Goal: Information Seeking & Learning: Learn about a topic

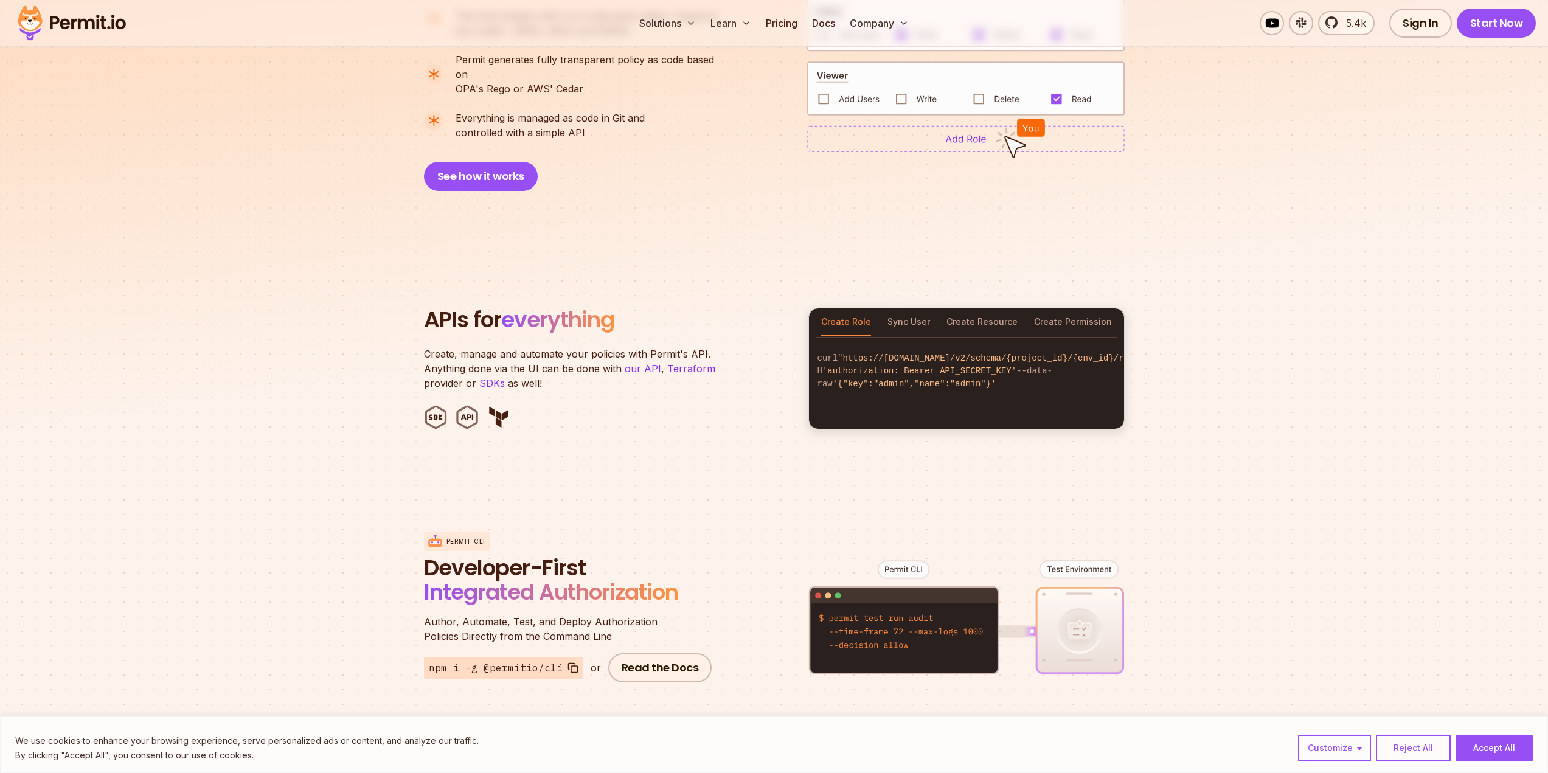
scroll to position [1095, 0]
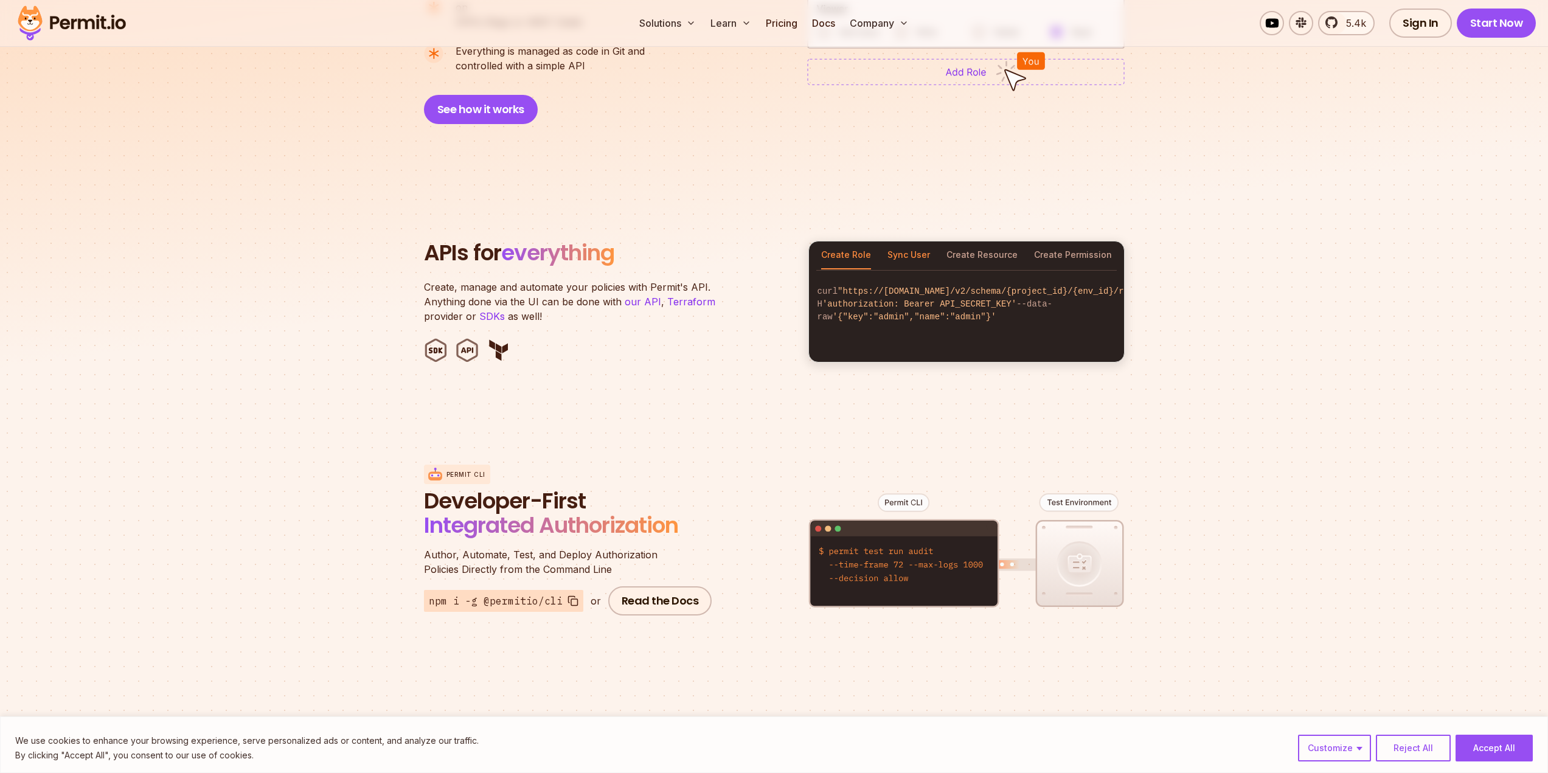
click at [902, 247] on button "Sync User" at bounding box center [909, 256] width 43 height 28
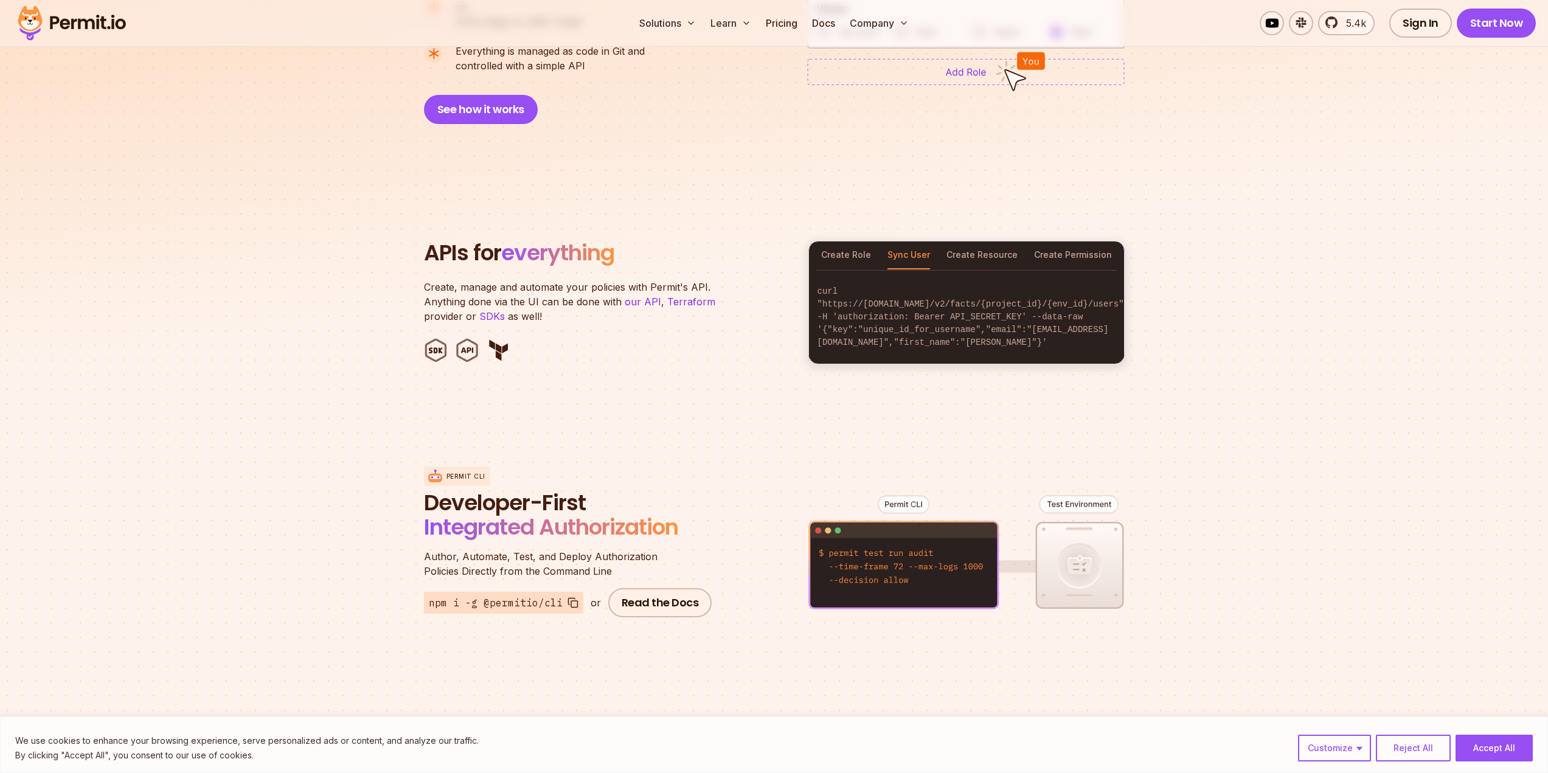
drag, startPoint x: 967, startPoint y: 245, endPoint x: 1026, endPoint y: 238, distance: 59.3
click at [968, 245] on button "Create Resource" at bounding box center [982, 256] width 71 height 28
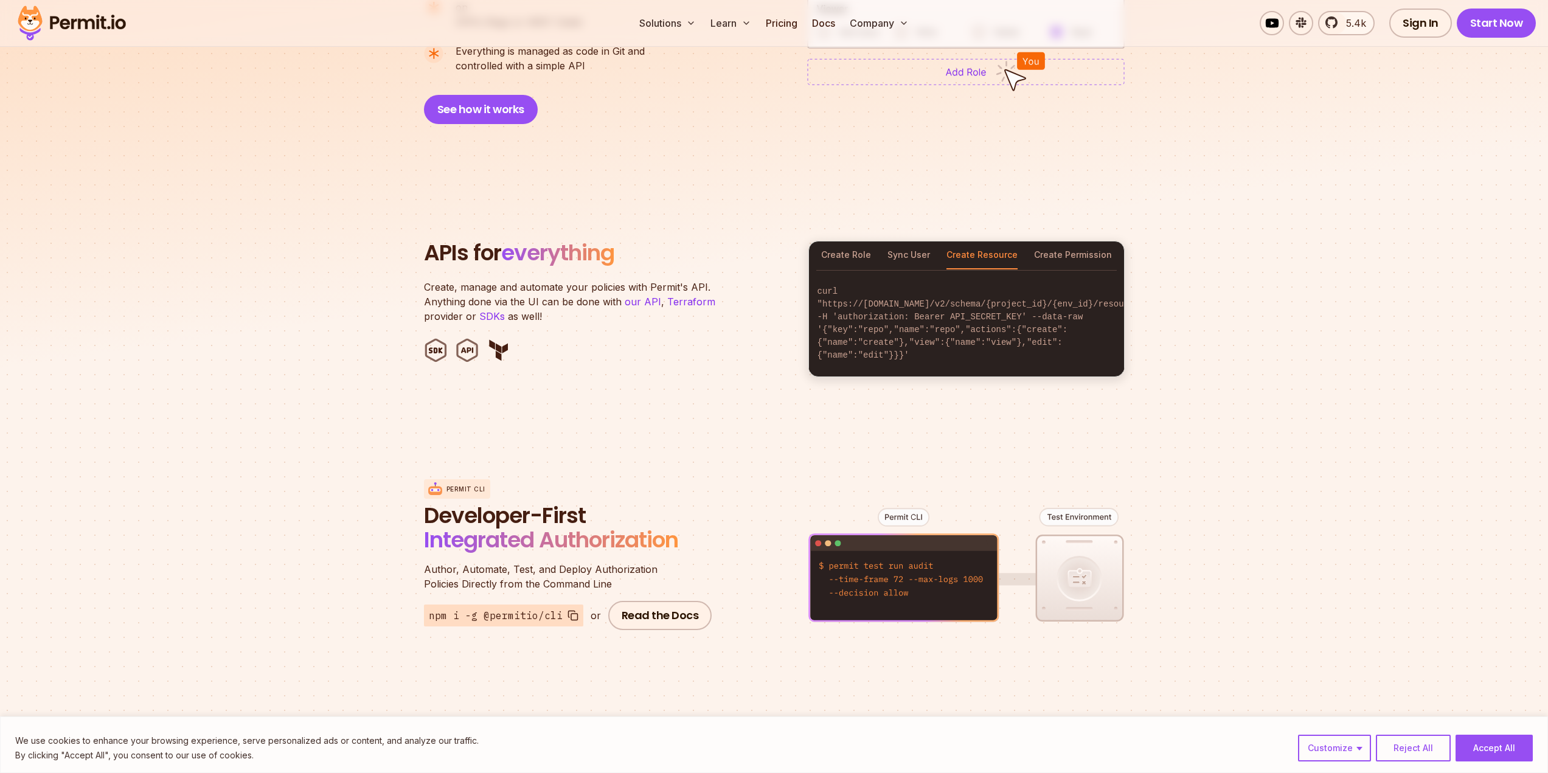
click at [1031, 242] on div "Create Role Sync User Create Resource Create Permission" at bounding box center [966, 256] width 315 height 28
click at [1041, 242] on button "Create Permission" at bounding box center [1073, 256] width 78 height 28
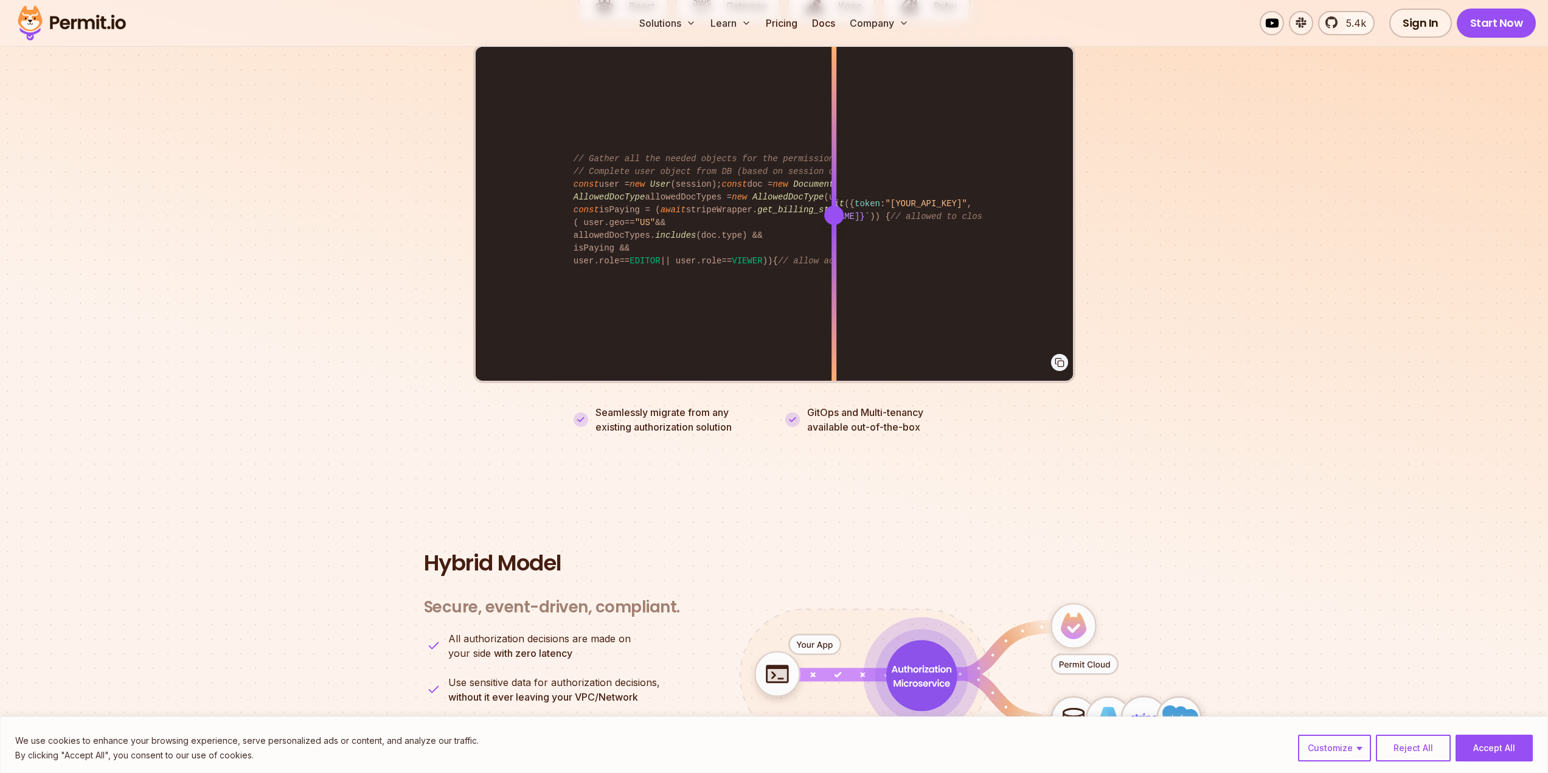
scroll to position [2251, 0]
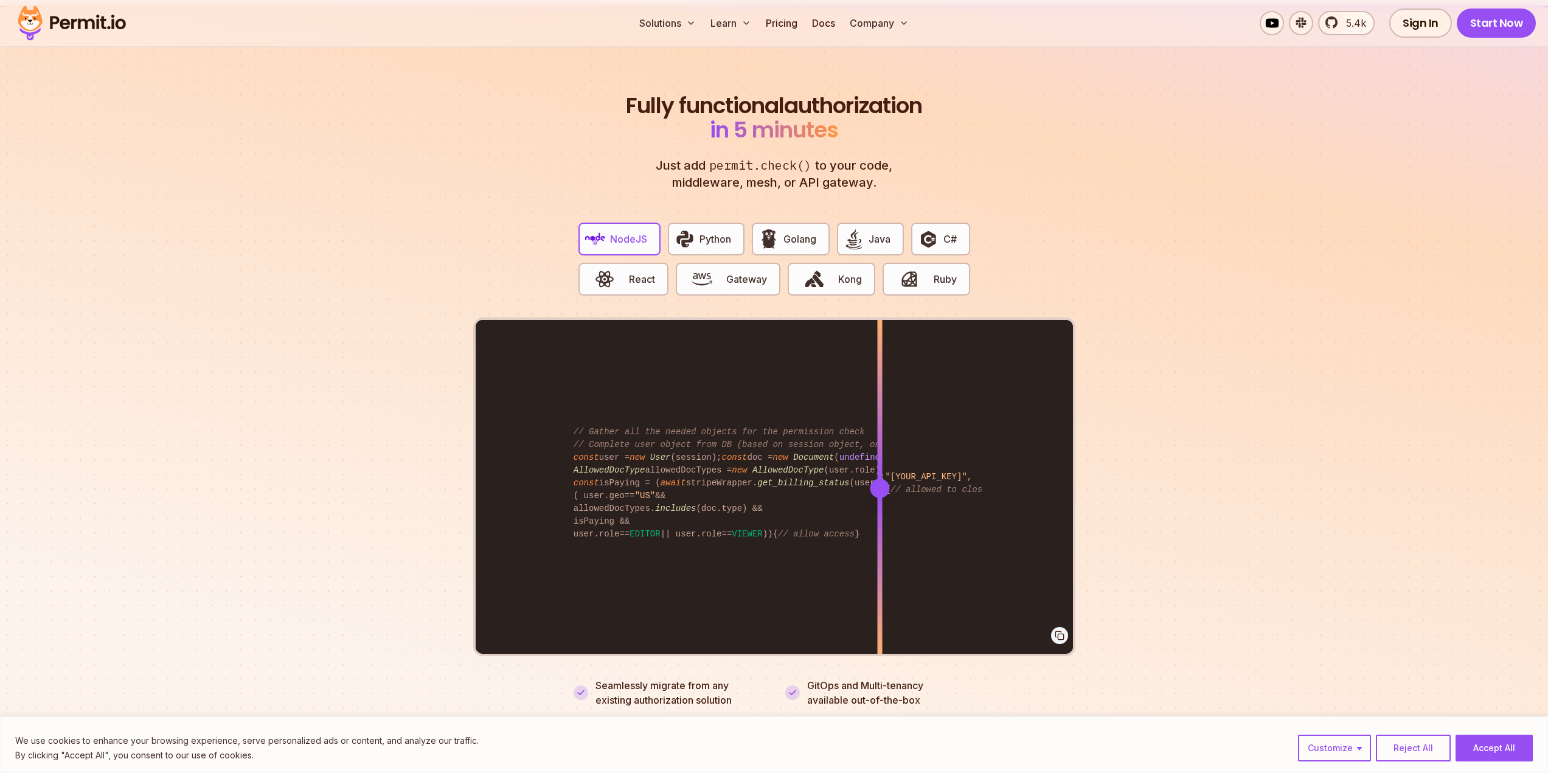
drag, startPoint x: 797, startPoint y: 480, endPoint x: 880, endPoint y: 464, distance: 84.8
click at [880, 470] on div "import { Permit } from "permitio" ; const permit = new Permit ({ token : "[YOUR…" at bounding box center [774, 488] width 597 height 336
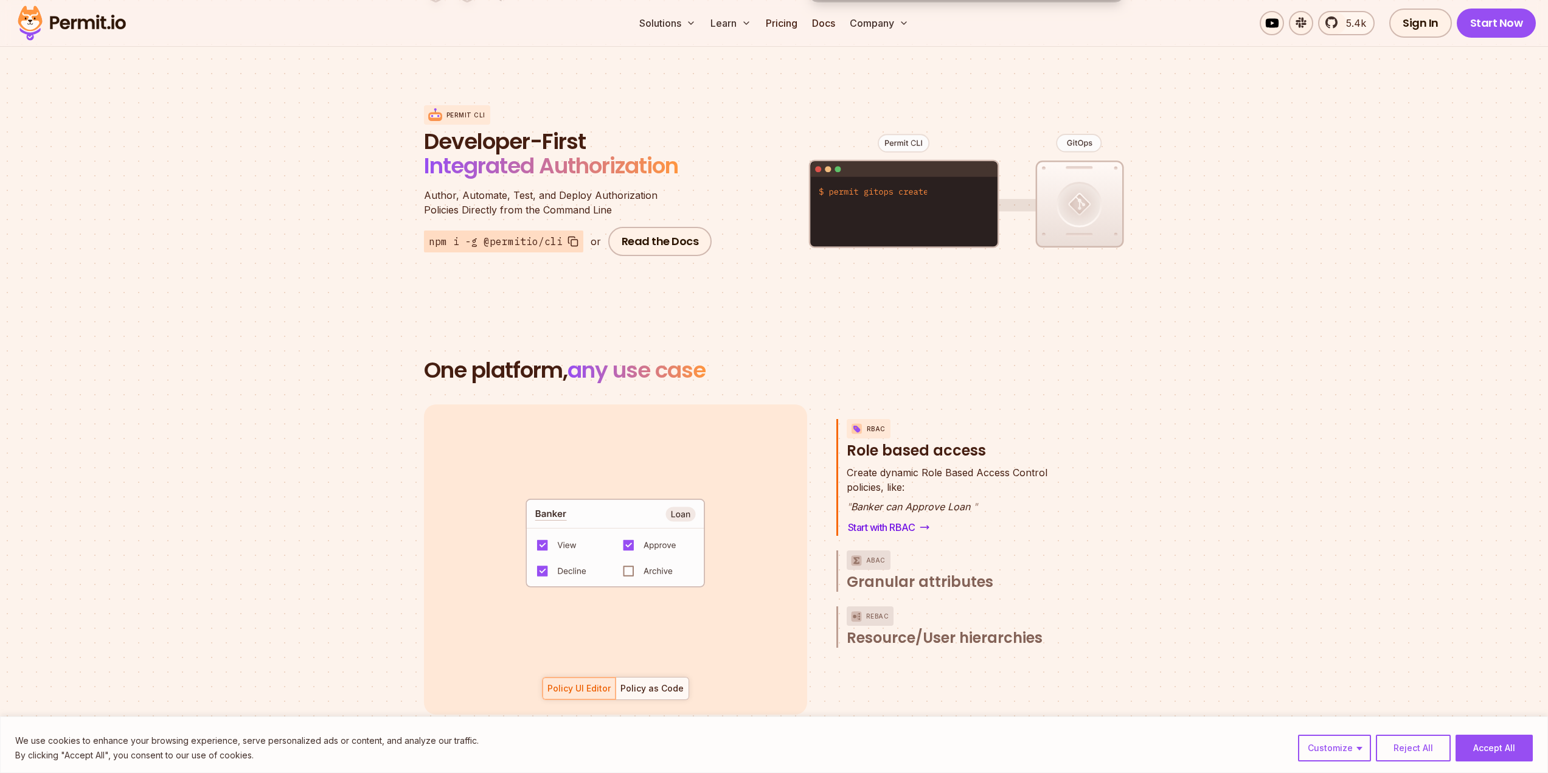
scroll to position [0, 0]
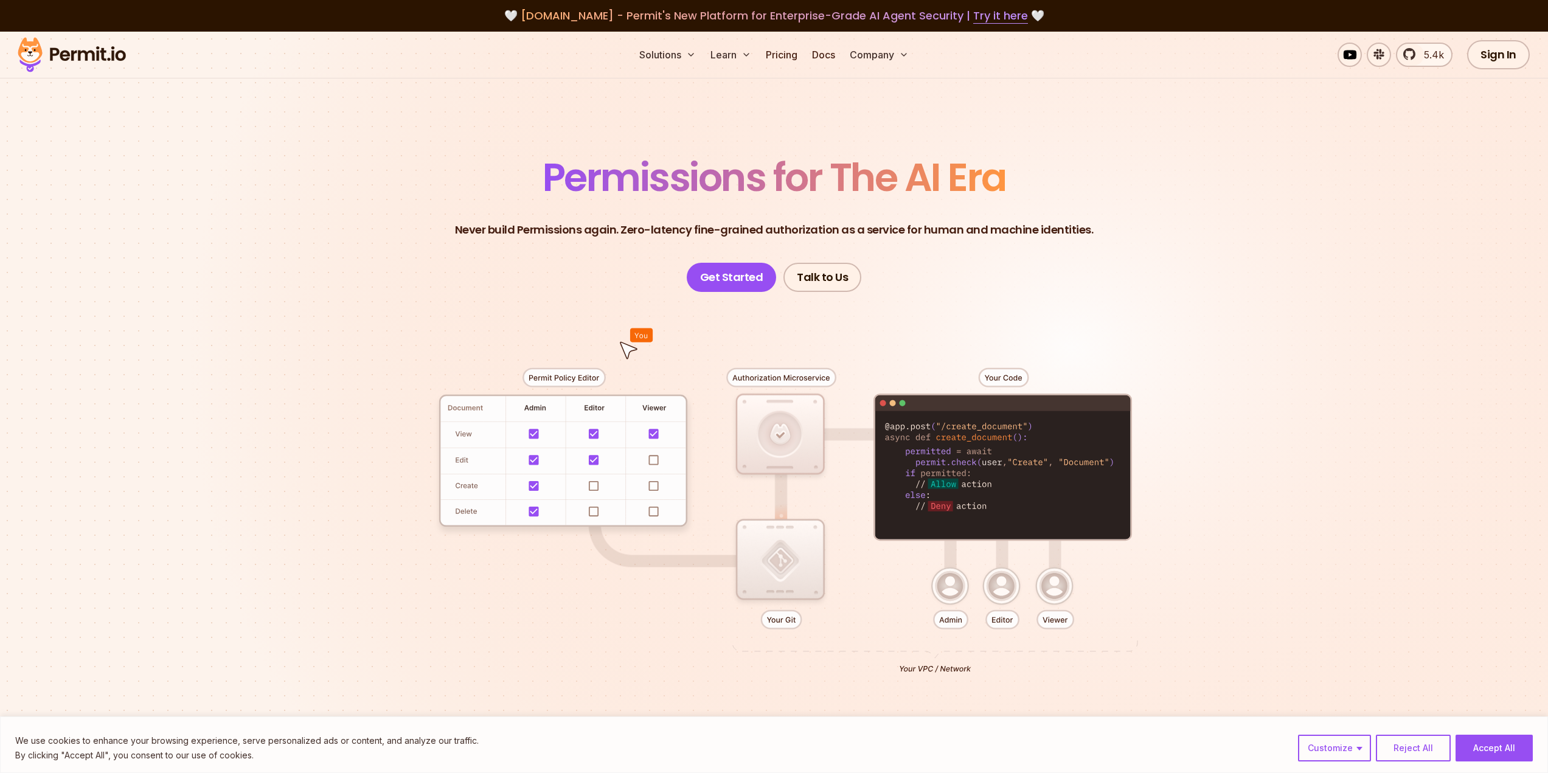
drag, startPoint x: 1186, startPoint y: 504, endPoint x: 1068, endPoint y: 136, distance: 385.9
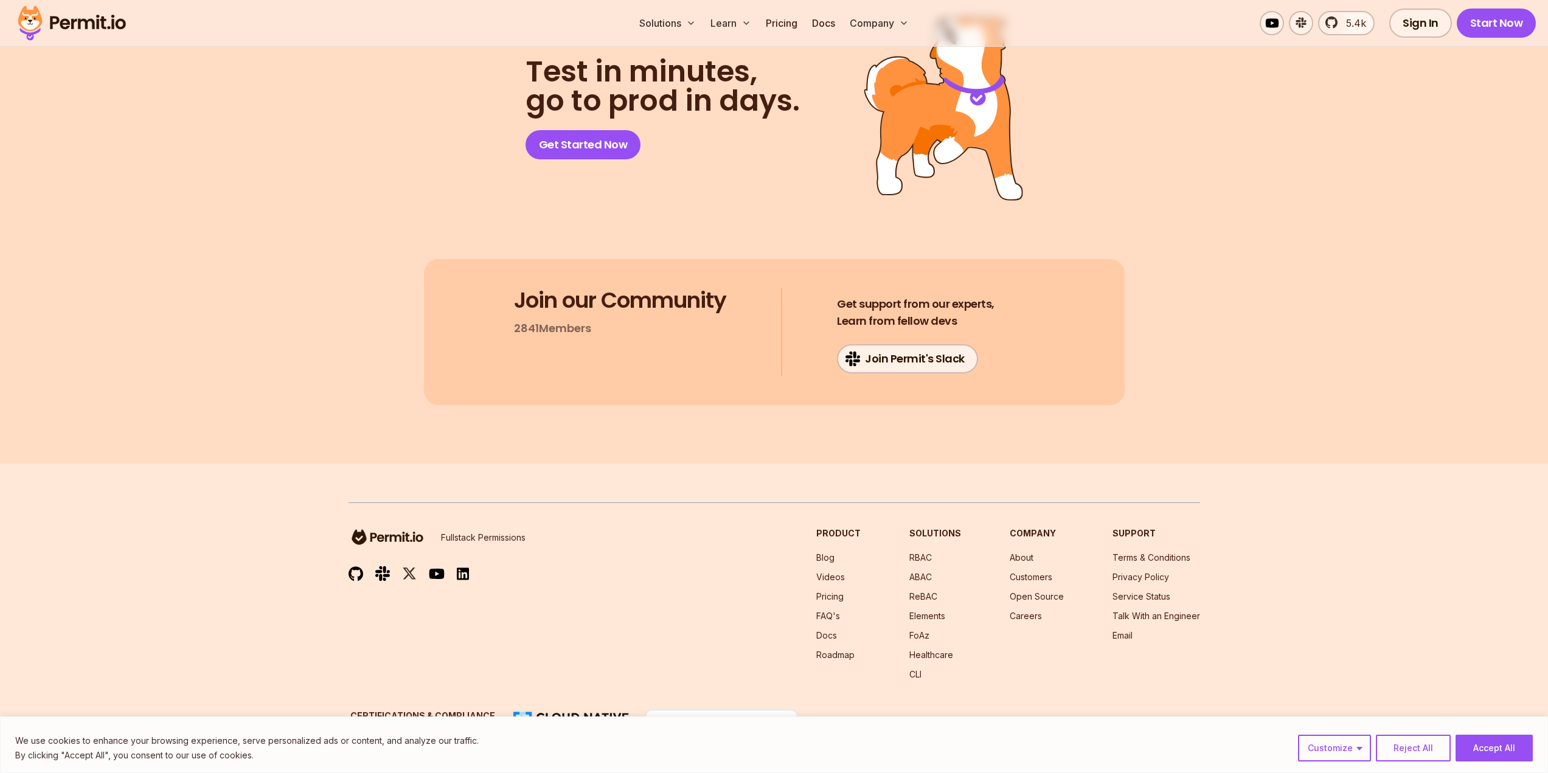
drag, startPoint x: 1292, startPoint y: 272, endPoint x: 1236, endPoint y: 548, distance: 281.2
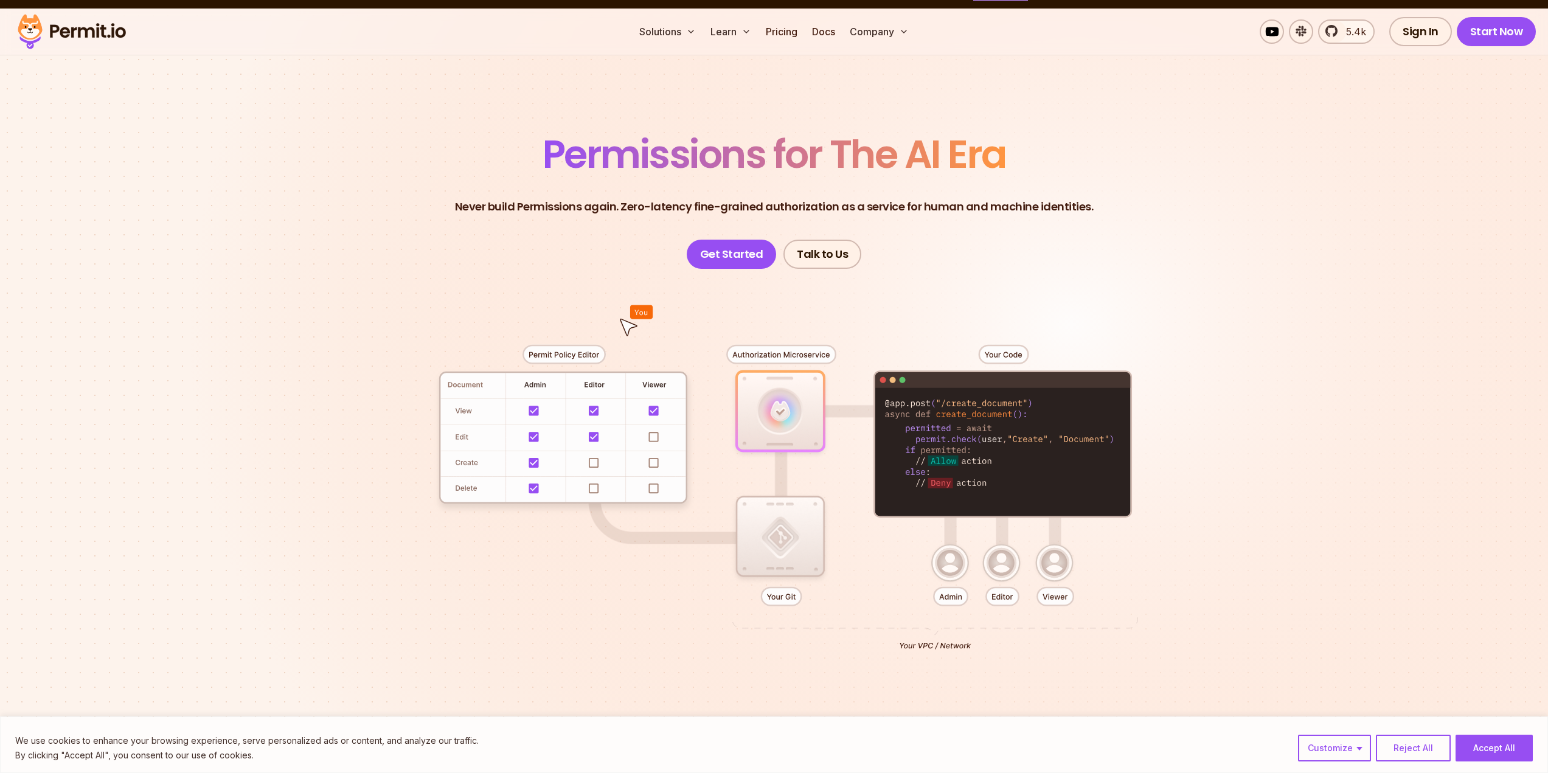
drag, startPoint x: 1133, startPoint y: 530, endPoint x: 920, endPoint y: 94, distance: 485.1
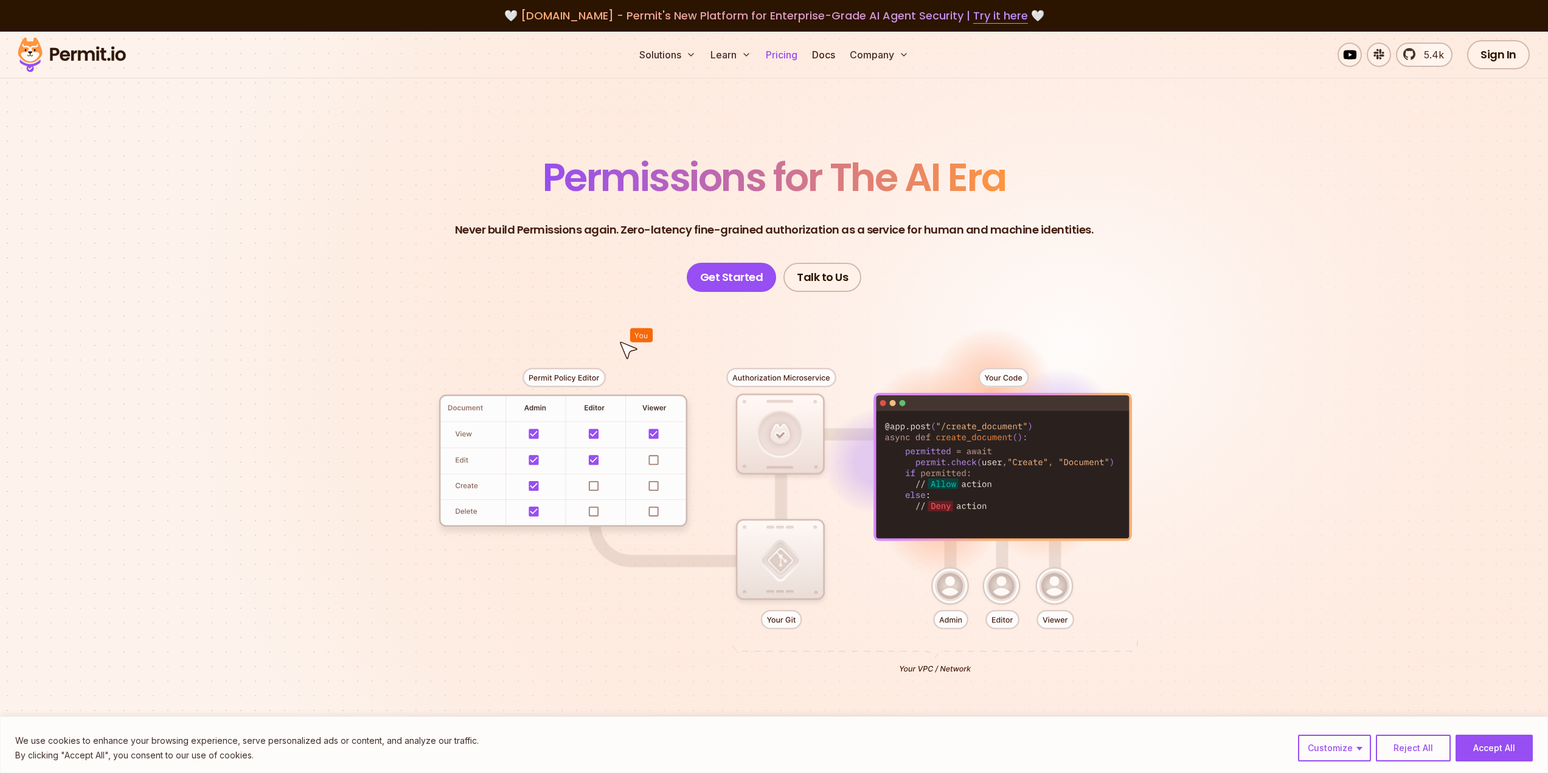
click at [782, 58] on link "Pricing" at bounding box center [781, 55] width 41 height 24
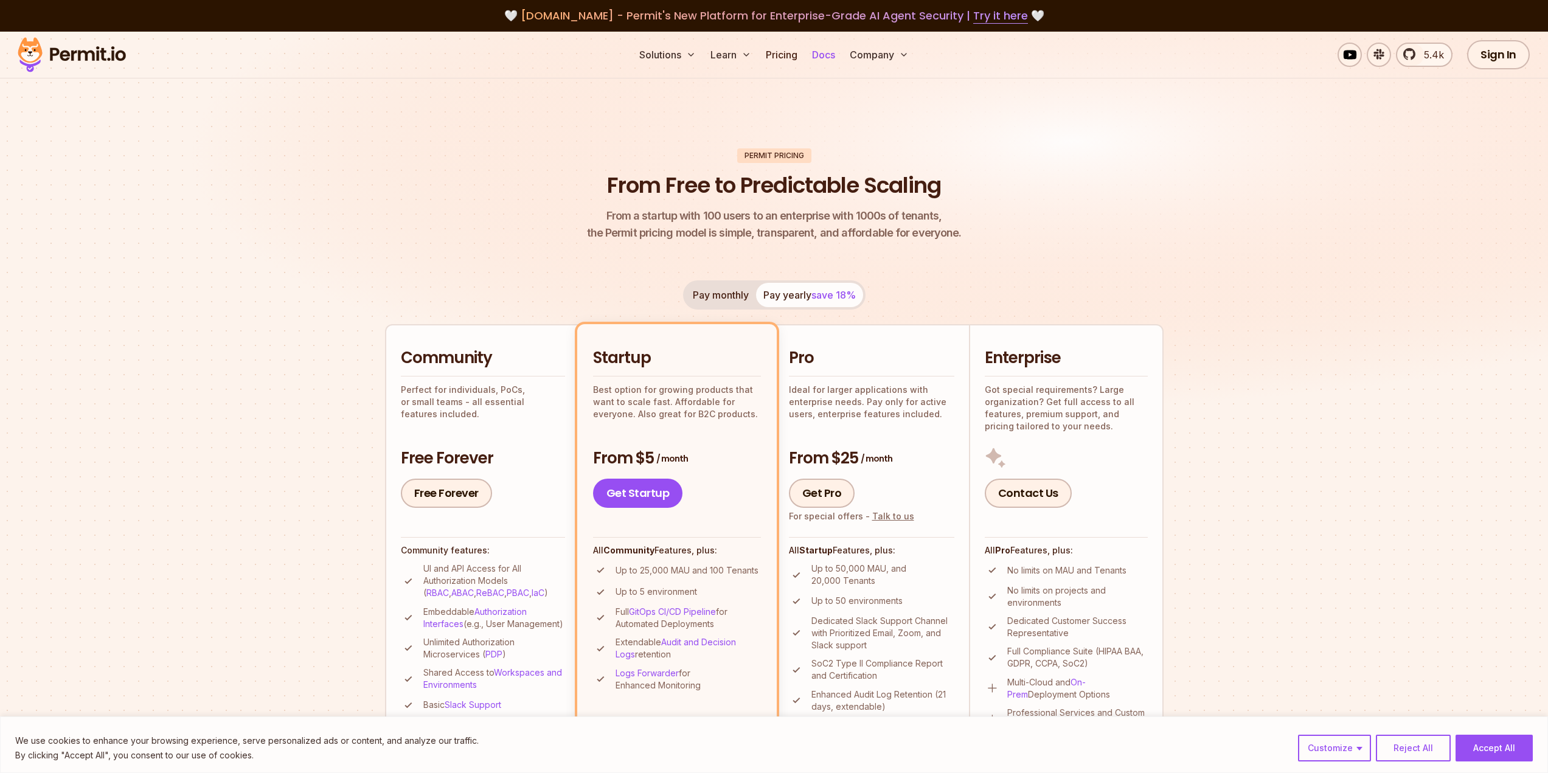
click at [838, 49] on link "Docs" at bounding box center [823, 55] width 33 height 24
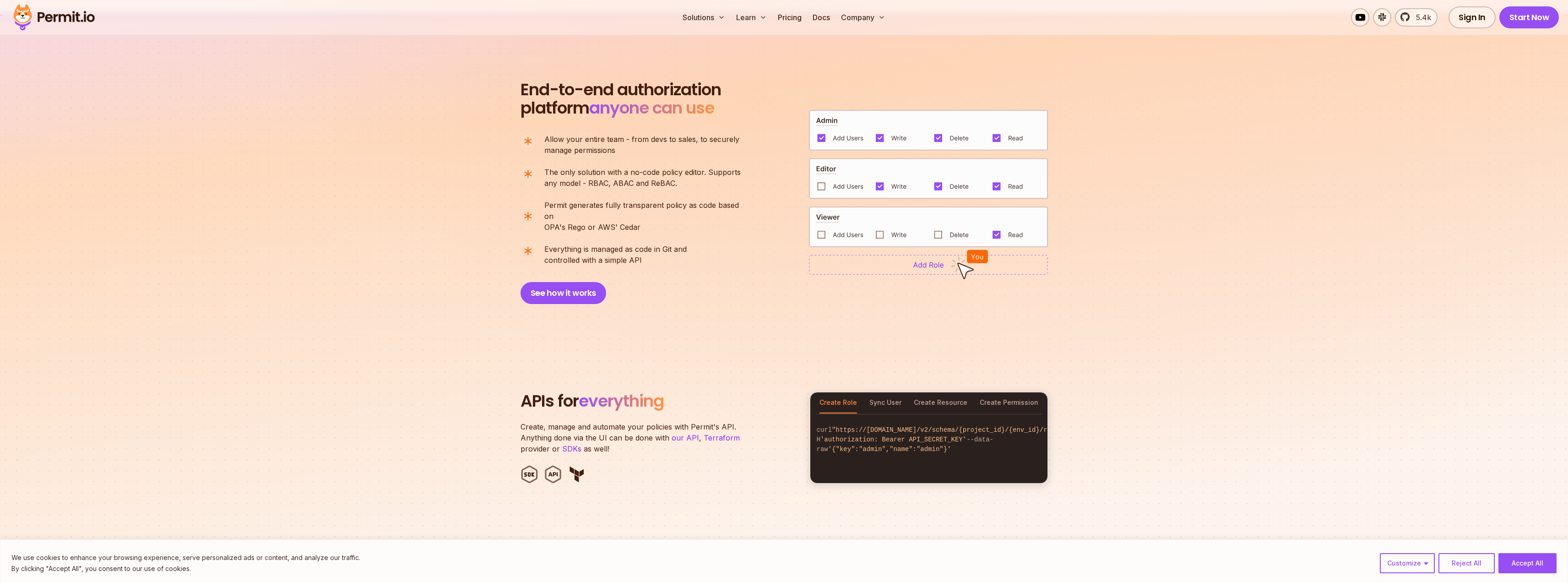
scroll to position [687, 0]
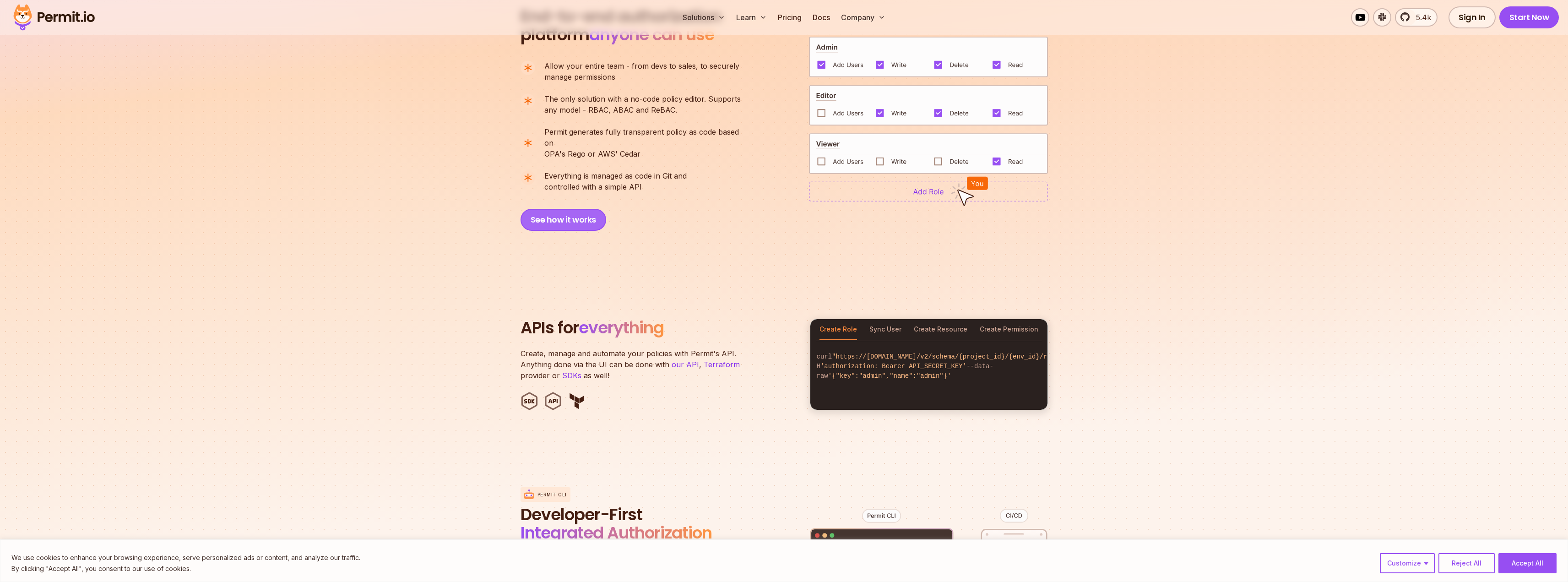
click at [558, 213] on button "See how it works" at bounding box center [564, 219] width 86 height 22
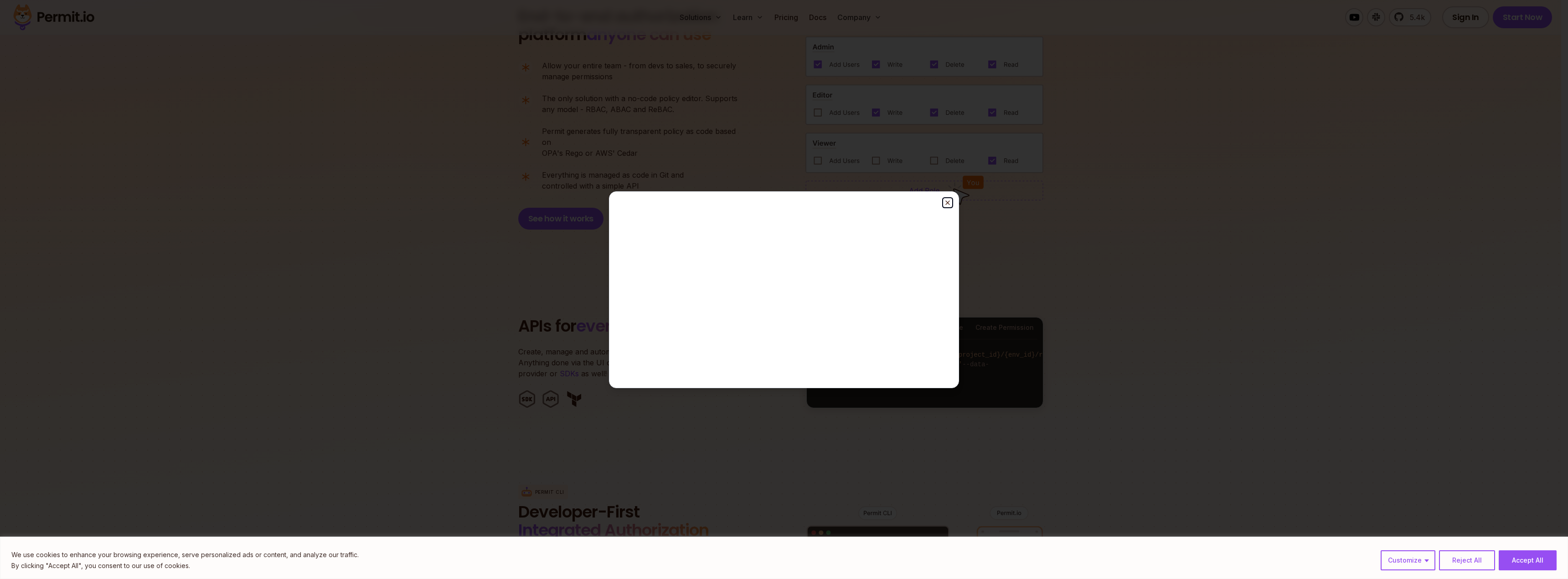
click at [944, 199] on icon "button" at bounding box center [948, 203] width 7 height 7
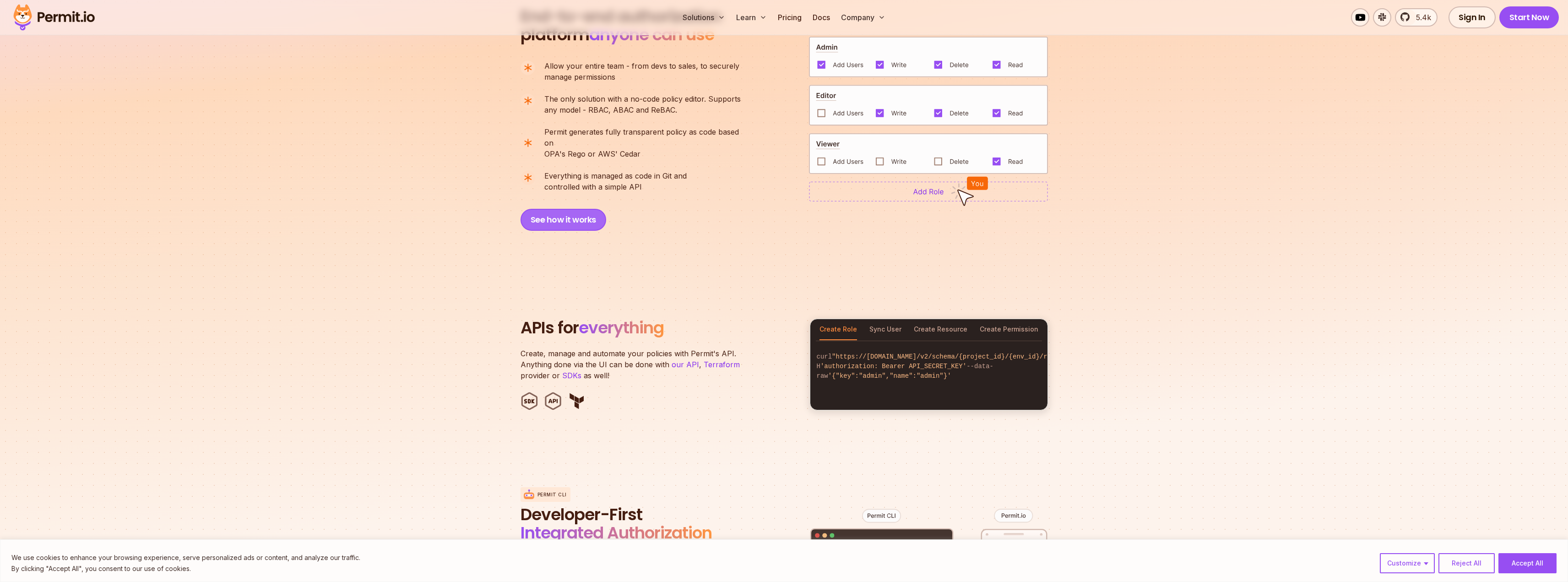
click at [579, 209] on button "See how it works" at bounding box center [564, 219] width 86 height 22
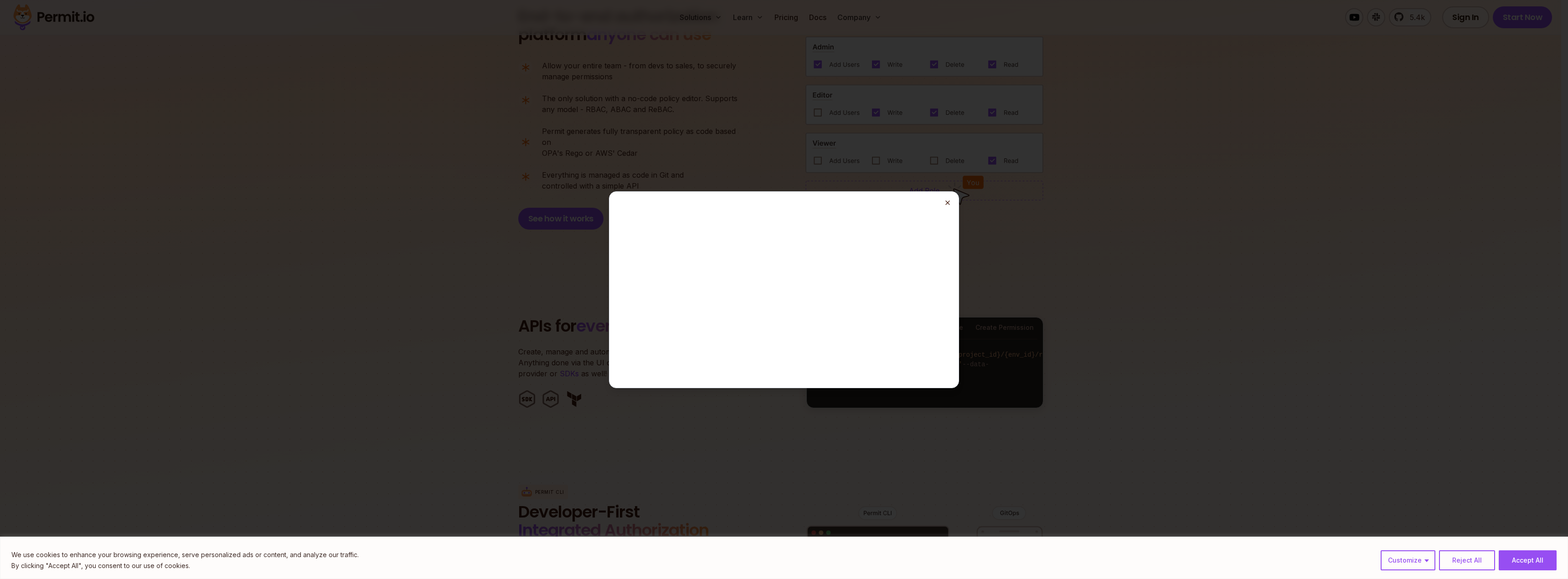
click at [947, 203] on line "button" at bounding box center [947, 202] width 4 height 4
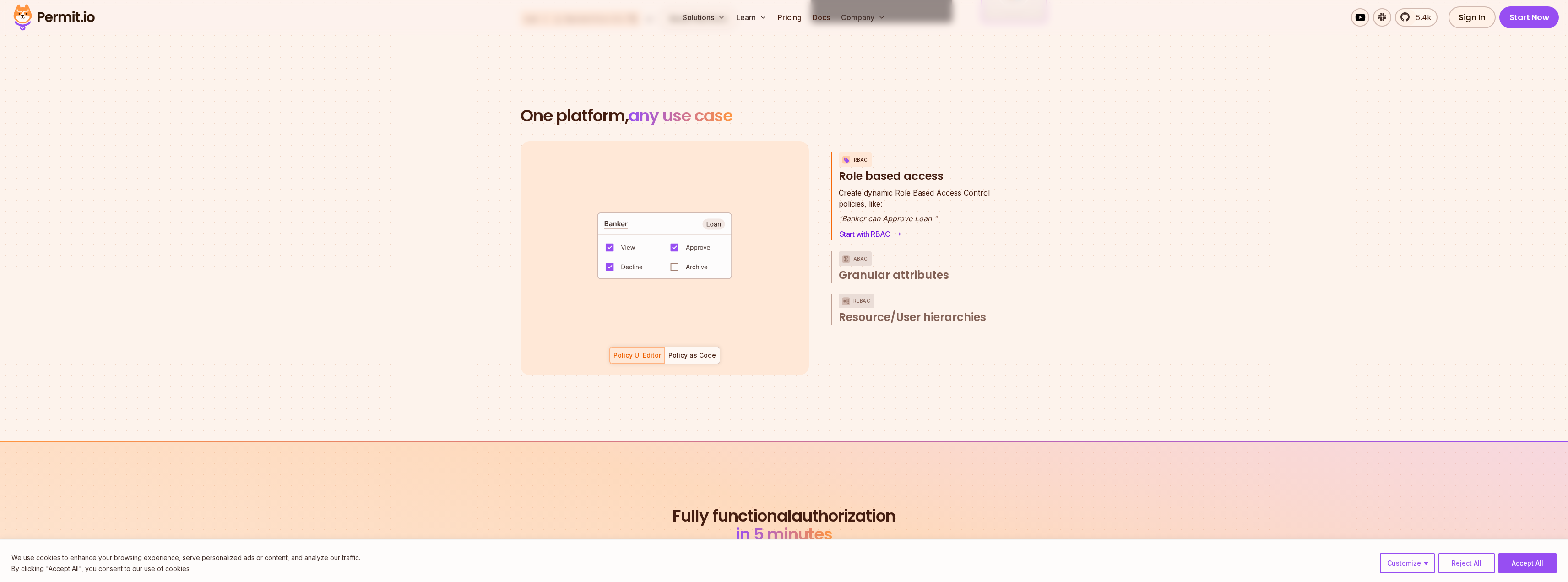
scroll to position [1282, 0]
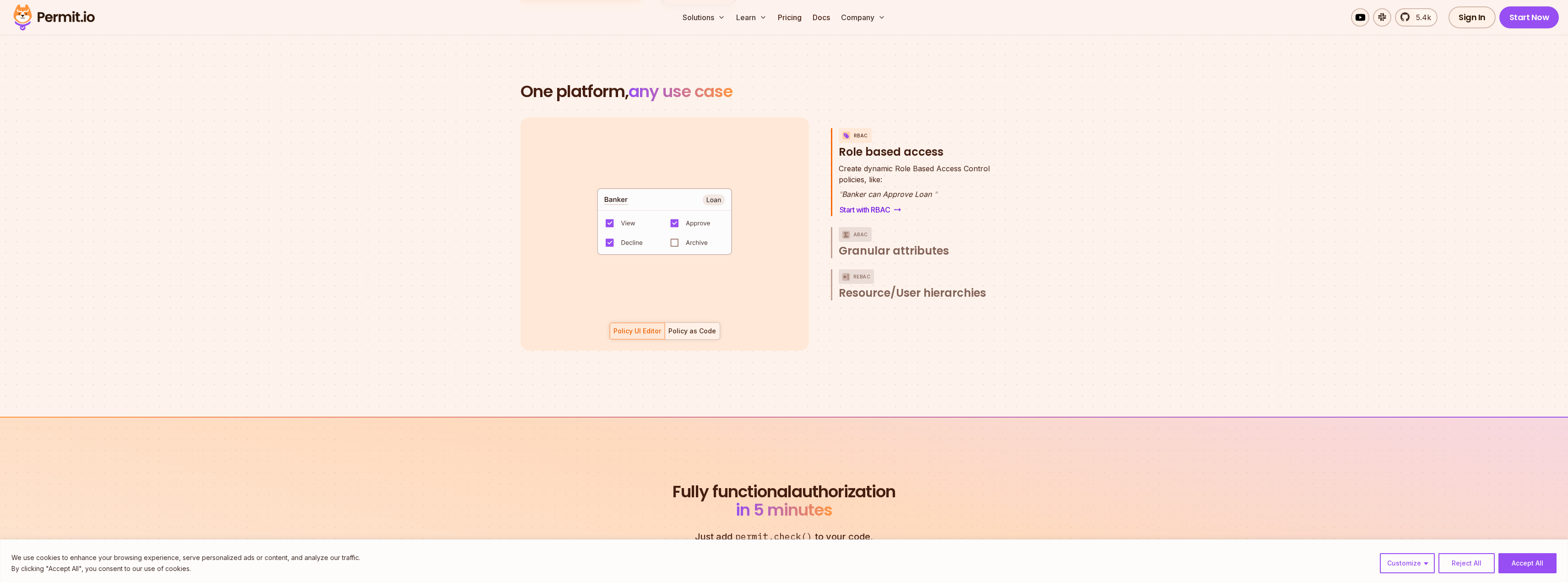
click at [707, 327] on div "Policy as Code" at bounding box center [691, 331] width 47 height 9
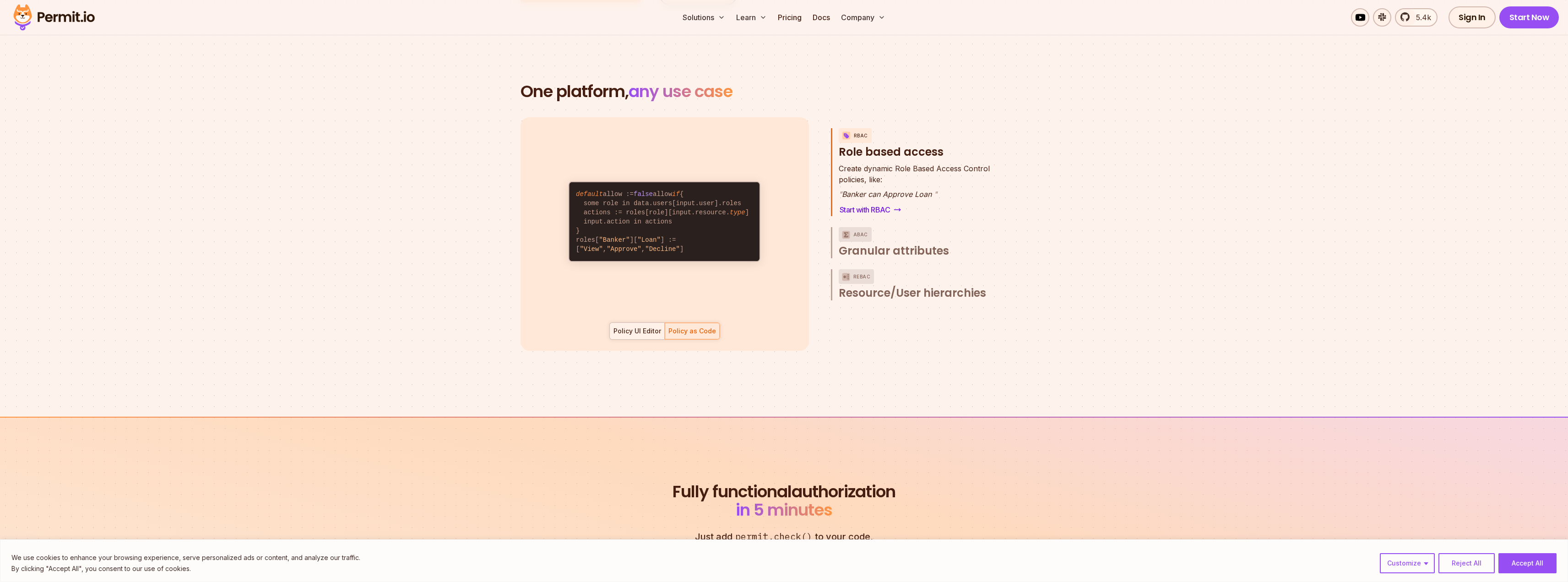
click at [647, 327] on div "Policy UI Editor" at bounding box center [637, 331] width 47 height 9
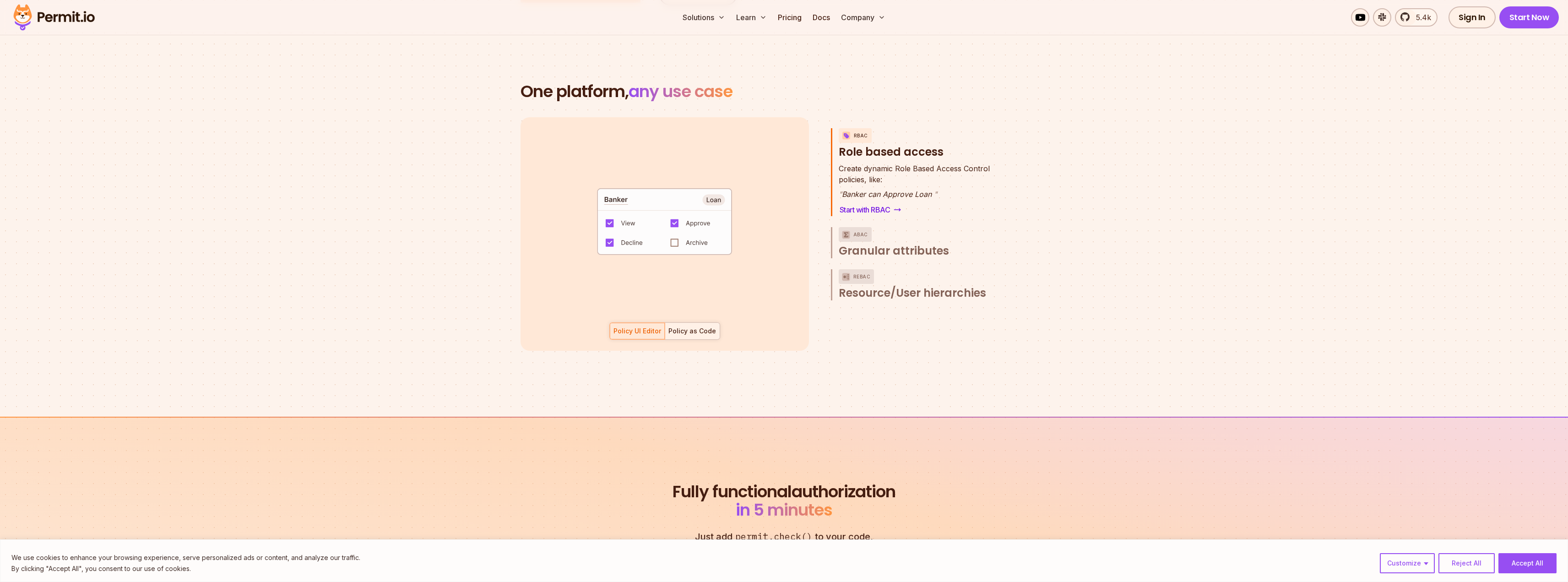
click at [685, 327] on div "Policy as Code" at bounding box center [691, 331] width 47 height 9
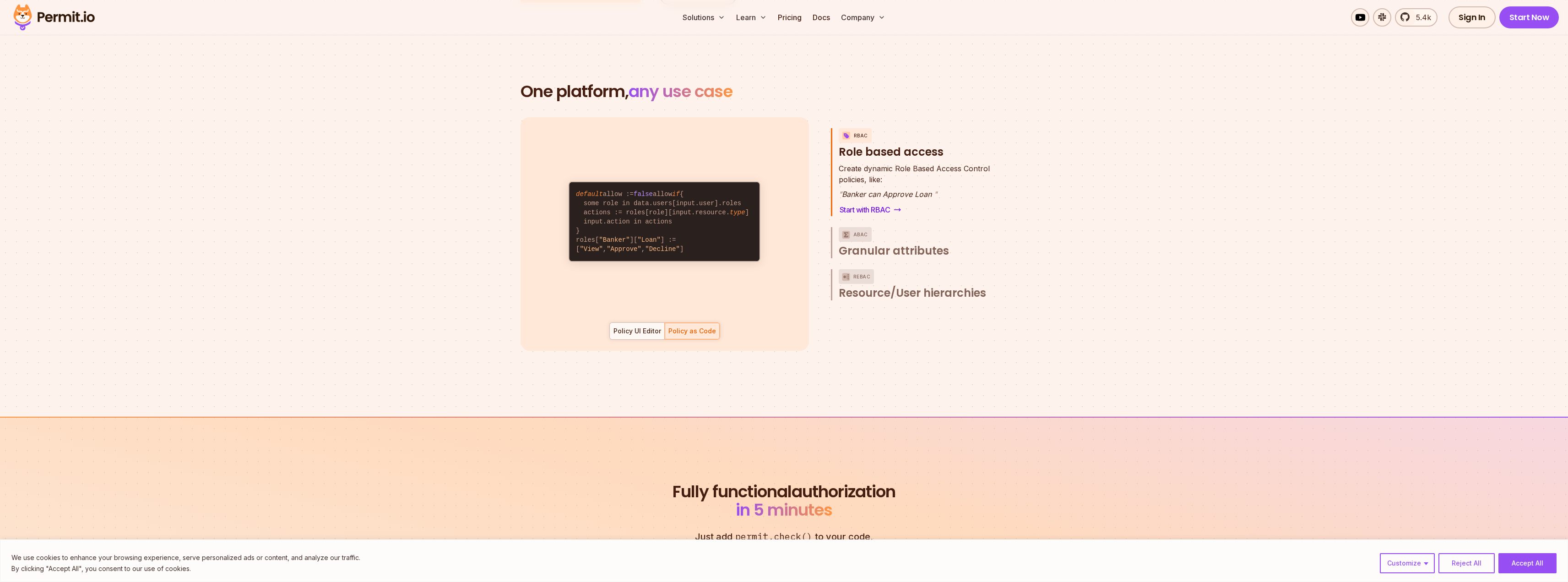
click at [662, 323] on div at bounding box center [637, 331] width 55 height 17
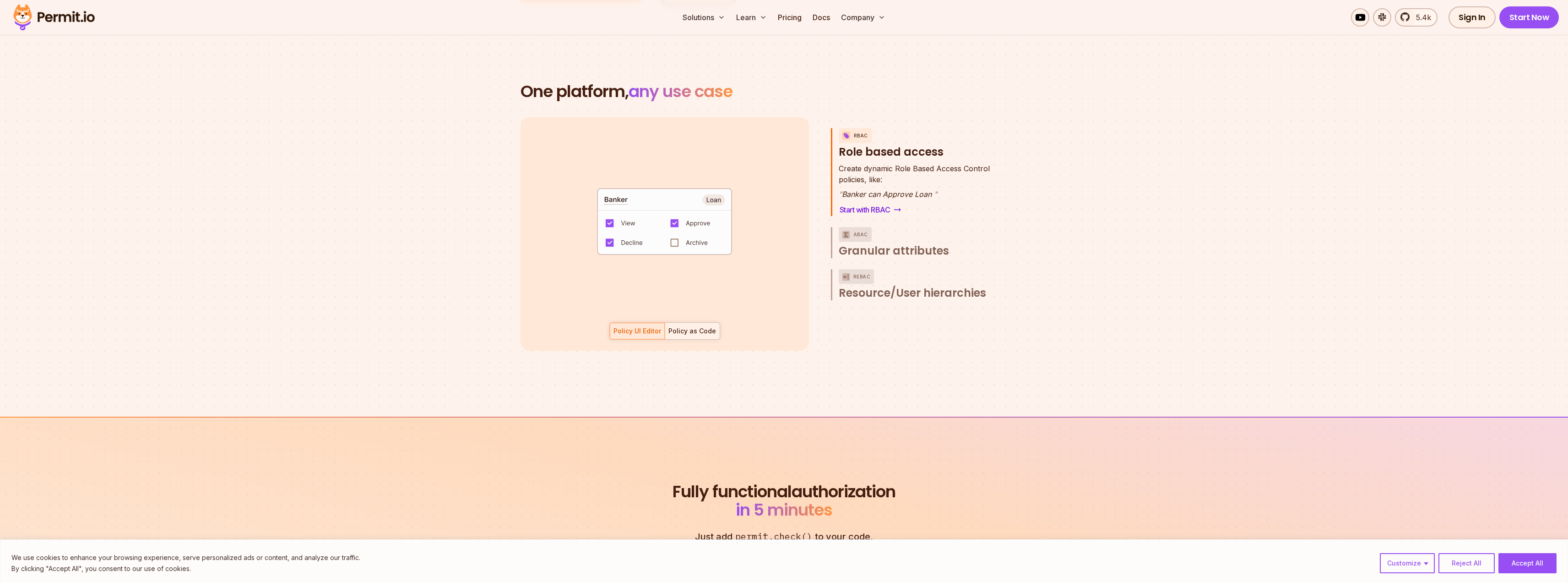
click at [689, 327] on div "Policy as Code" at bounding box center [691, 331] width 47 height 9
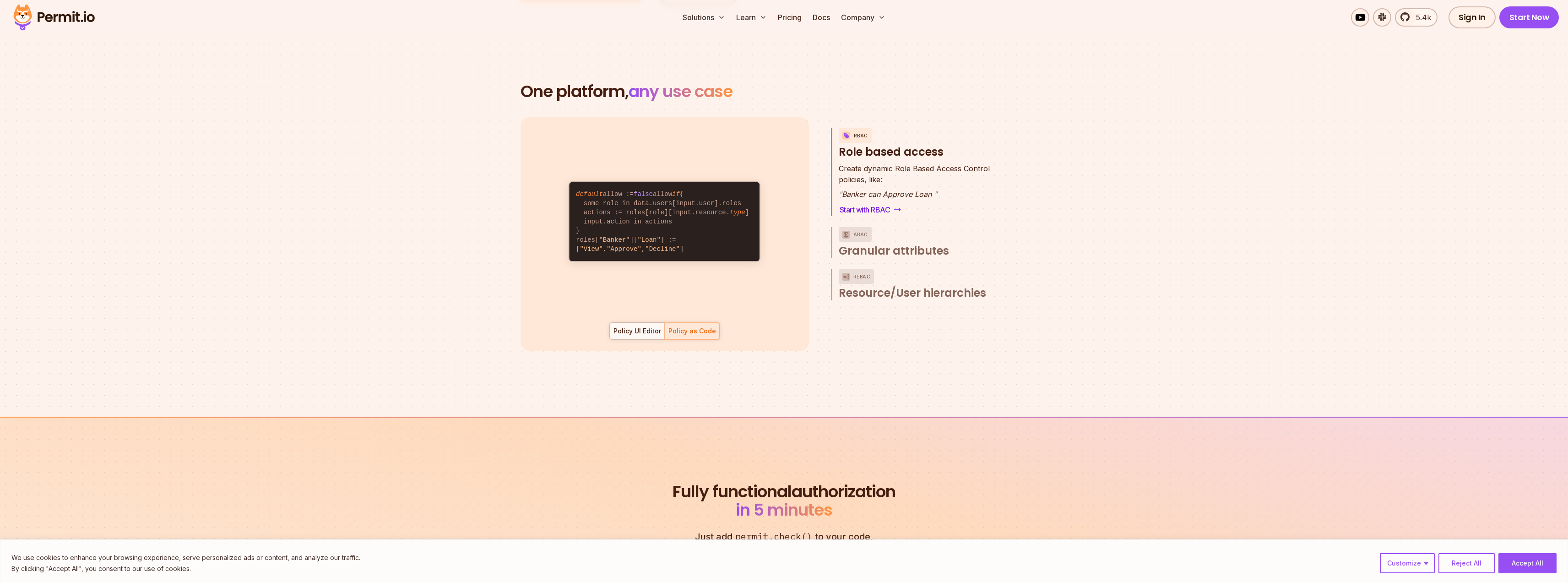
click at [902, 244] on span "Granular attributes" at bounding box center [893, 251] width 111 height 14
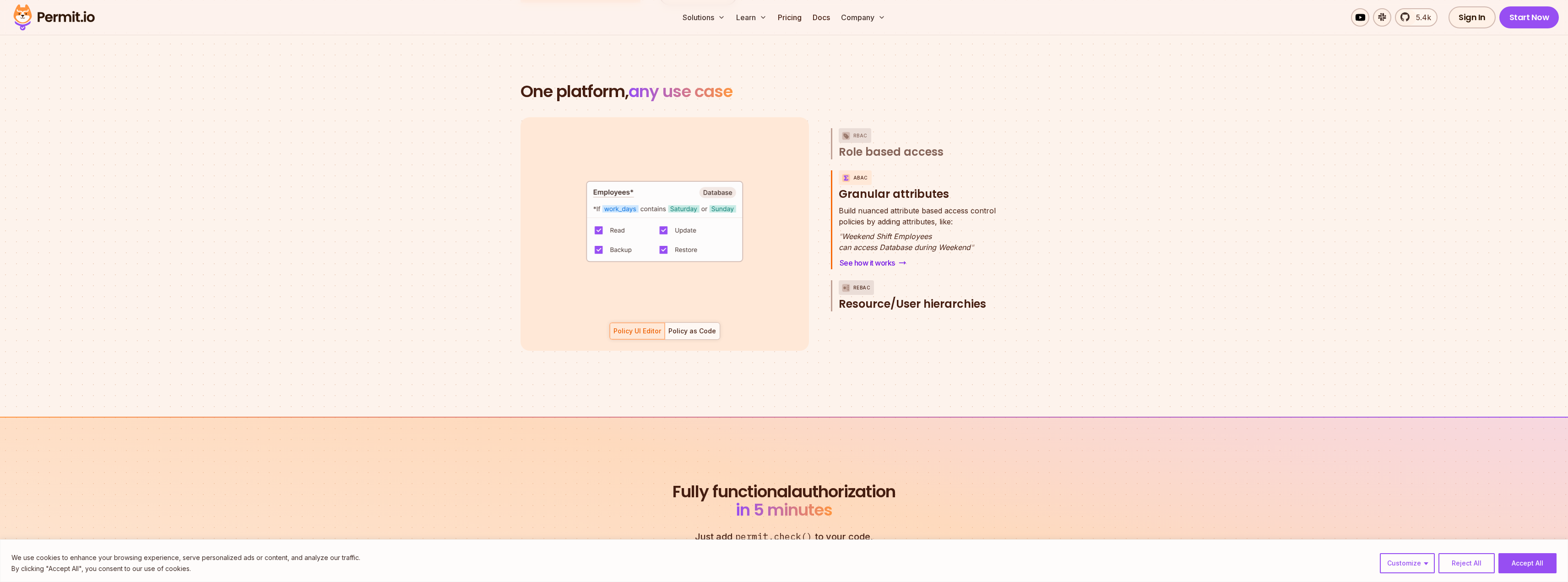
click at [889, 297] on span "Resource/User hierarchies" at bounding box center [912, 303] width 147 height 14
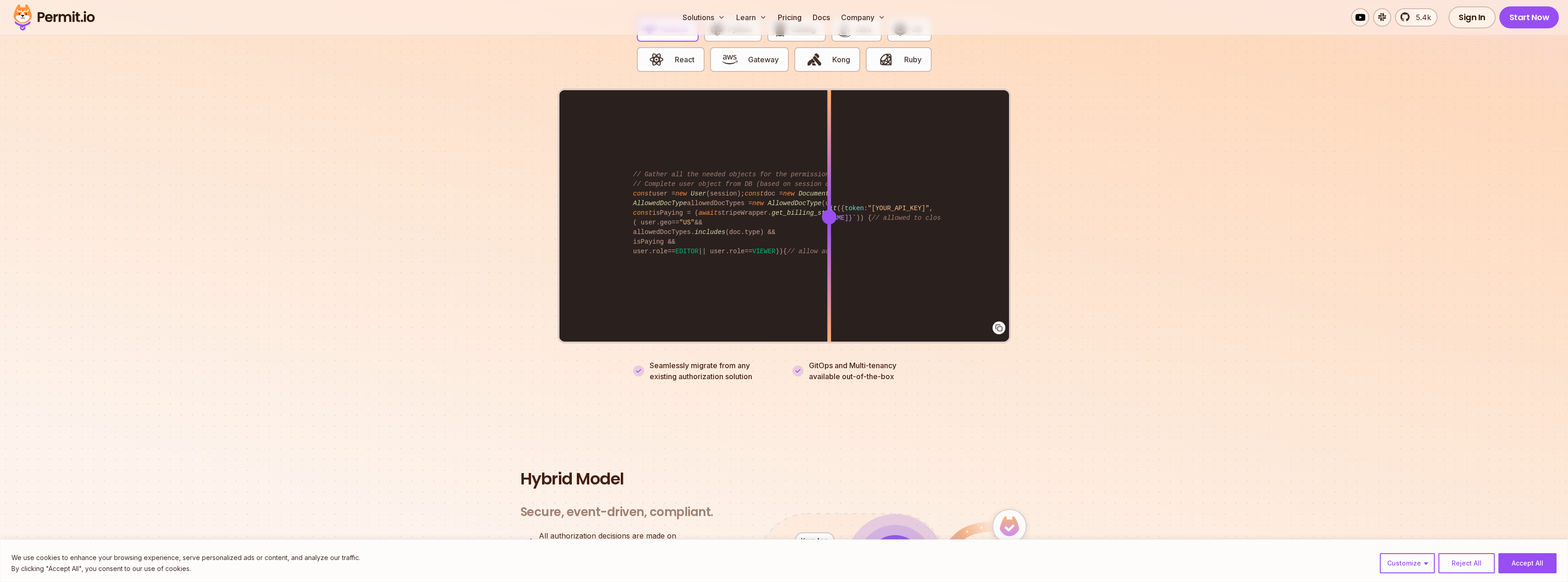
scroll to position [1832, 0]
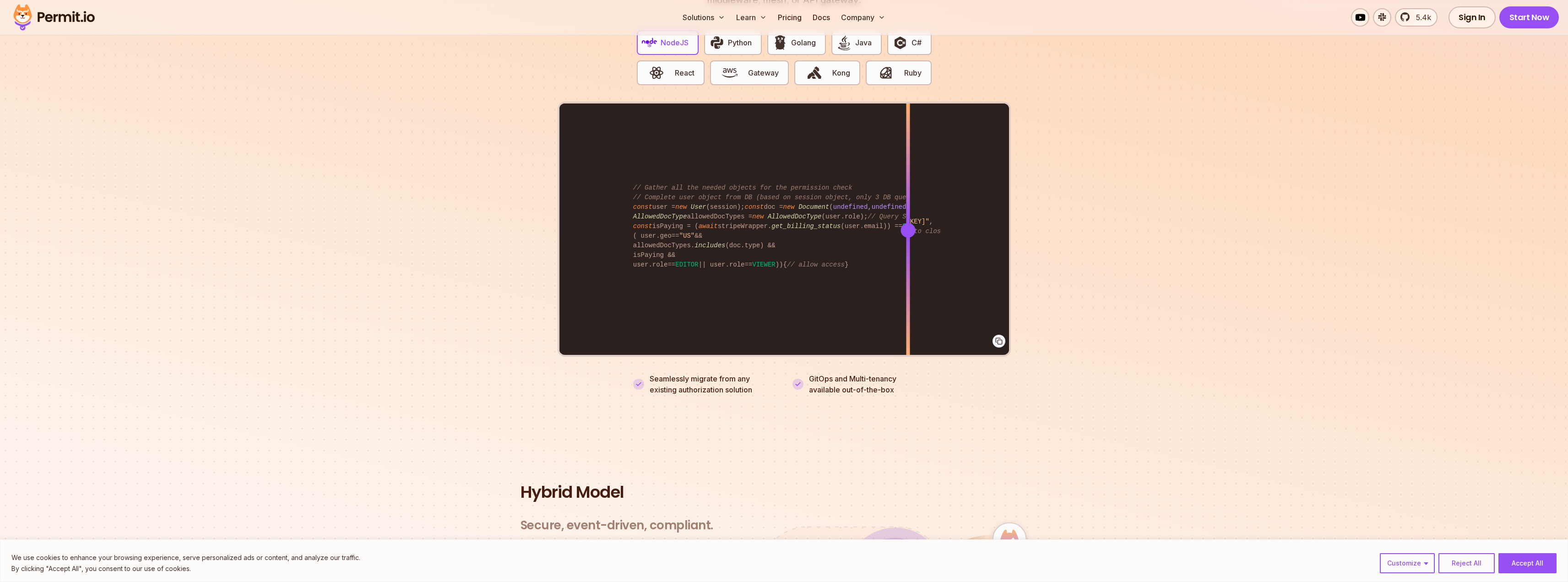
drag, startPoint x: 834, startPoint y: 233, endPoint x: 907, endPoint y: 270, distance: 81.8
click at [907, 270] on div "import { Permit } from "permitio" ; const permit = new Permit ({ token : "[YOUR…" at bounding box center [783, 230] width 449 height 253
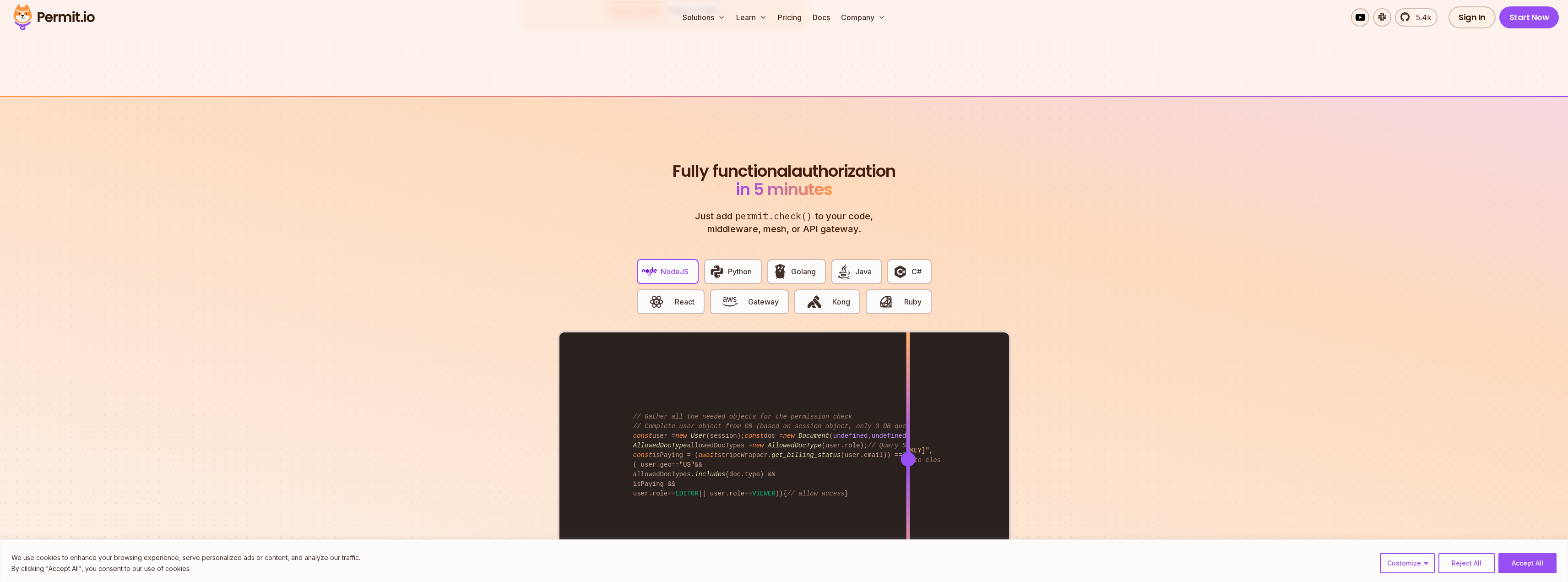
scroll to position [0, 0]
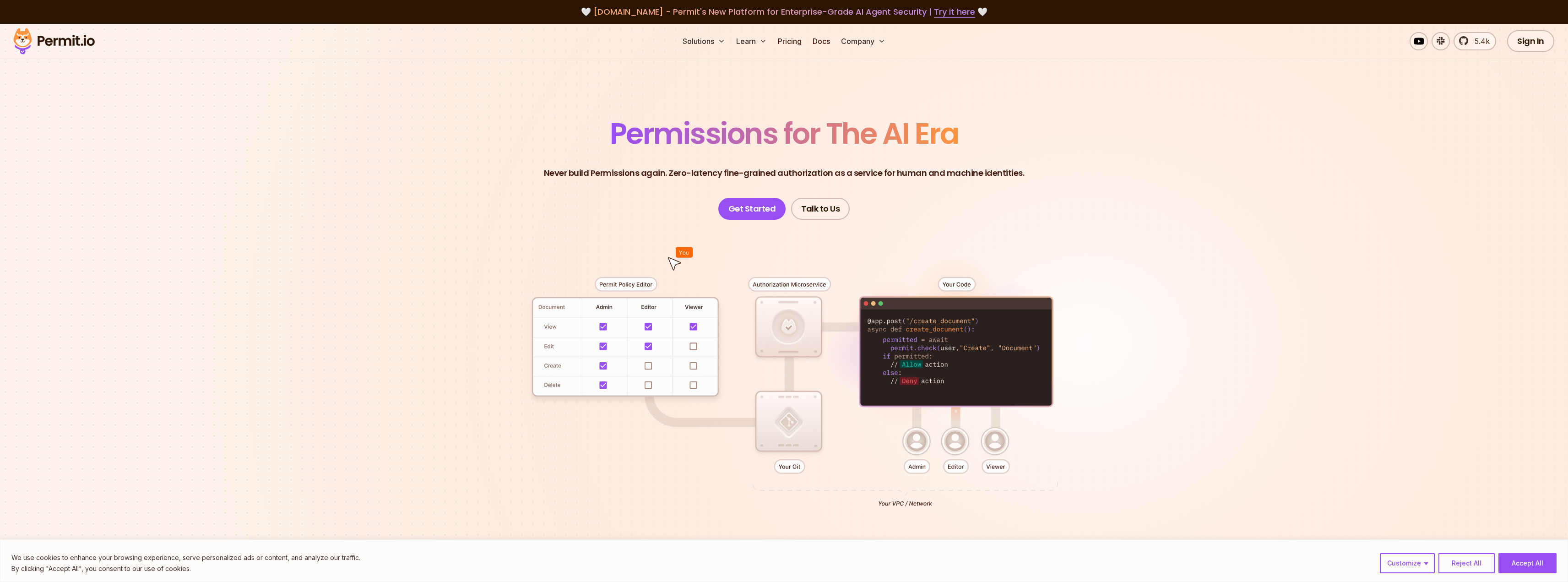
drag, startPoint x: 1127, startPoint y: 422, endPoint x: 987, endPoint y: 111, distance: 341.1
click at [798, 38] on link "Pricing" at bounding box center [789, 41] width 31 height 18
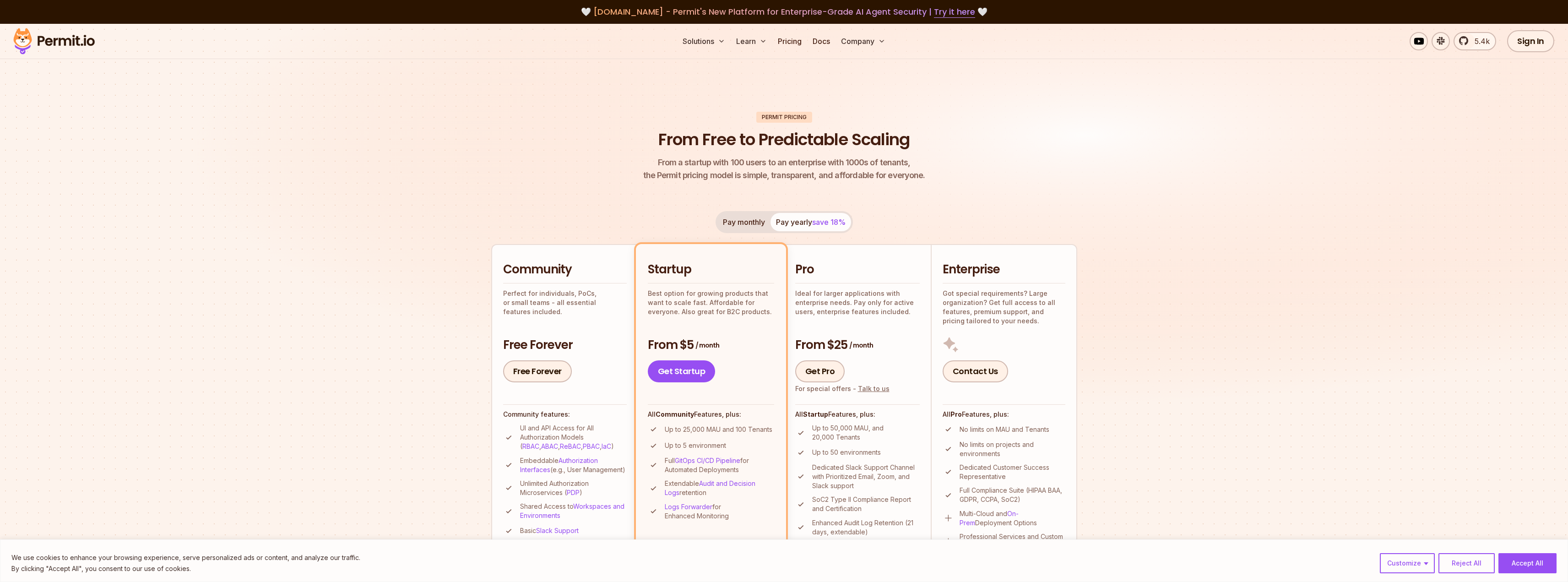
click at [721, 227] on button "Pay monthly" at bounding box center [743, 222] width 53 height 18
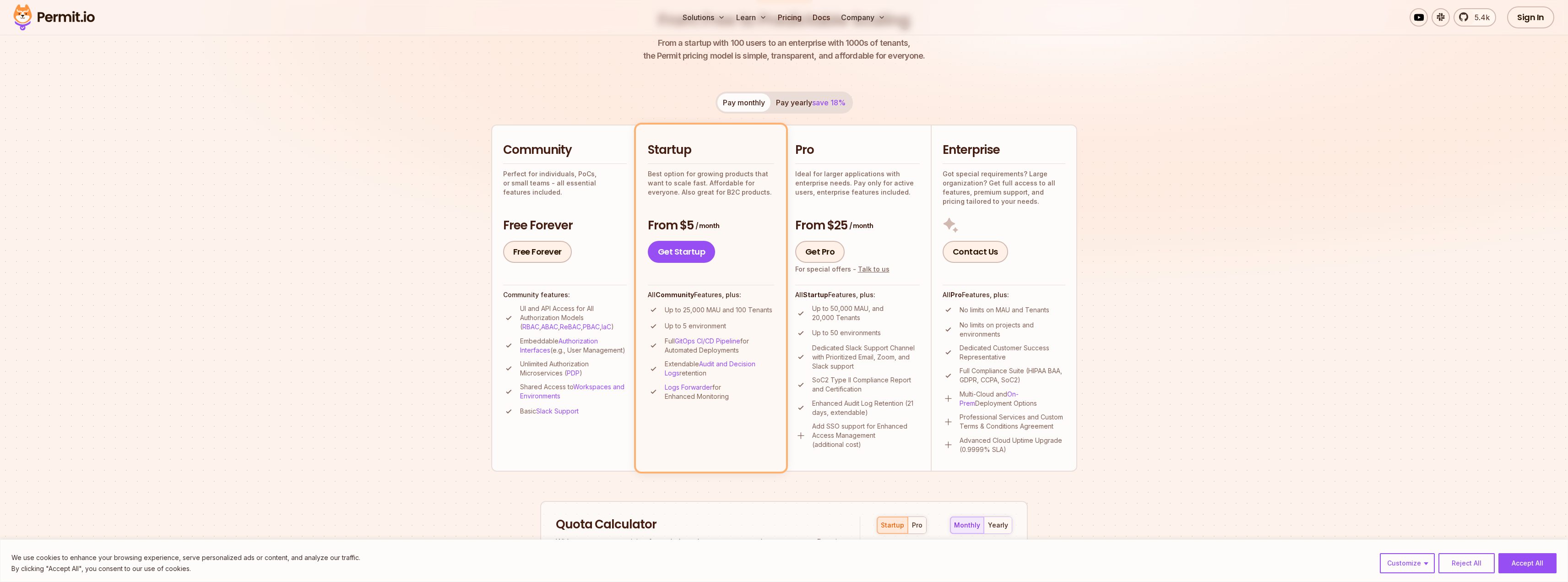
scroll to position [138, 0]
